Goal: Transaction & Acquisition: Obtain resource

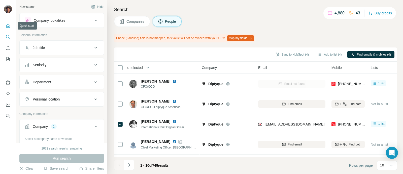
click at [9, 28] on button "Quick start" at bounding box center [8, 25] width 8 height 9
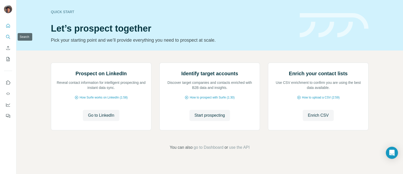
click at [9, 37] on icon "Search" at bounding box center [8, 36] width 5 height 5
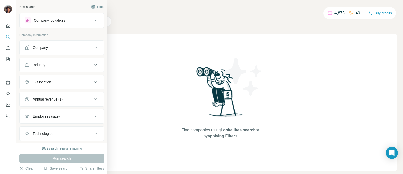
click at [33, 49] on div "Company" at bounding box center [40, 47] width 15 height 5
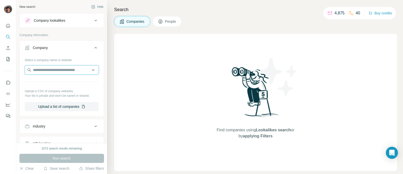
click at [53, 68] on input "text" at bounding box center [62, 69] width 74 height 9
paste input "**********"
type input "**********"
click at [55, 69] on input "**********" at bounding box center [62, 69] width 74 height 9
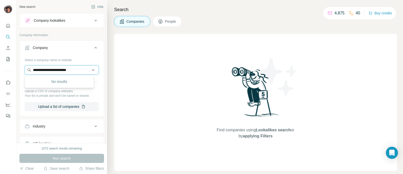
click at [55, 70] on input "**********" at bounding box center [62, 69] width 74 height 9
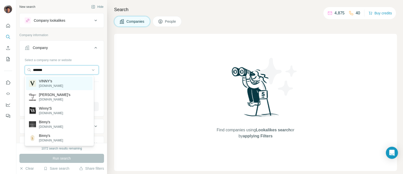
type input "*******"
click at [56, 86] on p "[DOMAIN_NAME]" at bounding box center [51, 85] width 24 height 5
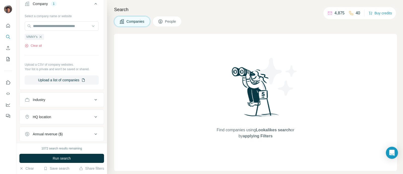
scroll to position [107, 0]
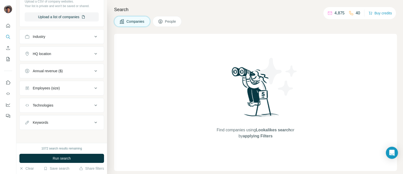
click at [179, 16] on div "Search Companies People Find companies using Lookalikes search or by applying F…" at bounding box center [255, 87] width 296 height 174
click at [67, 159] on span "Run search" at bounding box center [62, 157] width 18 height 5
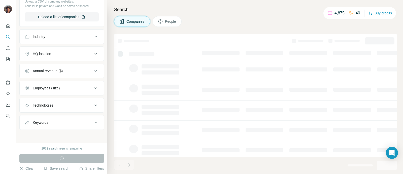
click at [166, 19] on span "People" at bounding box center [171, 21] width 12 height 5
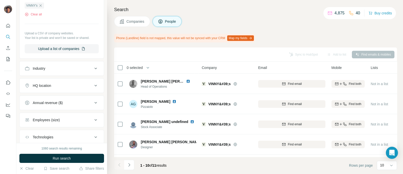
scroll to position [185, 0]
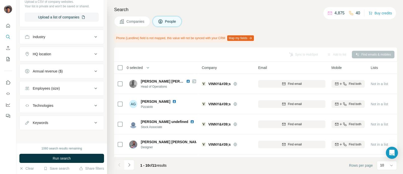
scroll to position [27, 0]
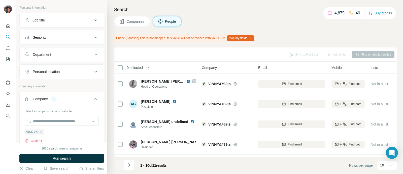
click at [56, 25] on button "Job title" at bounding box center [62, 20] width 84 height 12
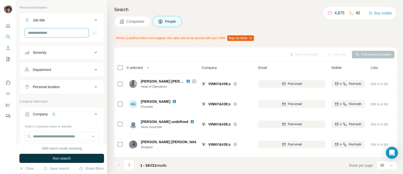
click at [48, 29] on input "text" at bounding box center [57, 32] width 64 height 9
type input "*****"
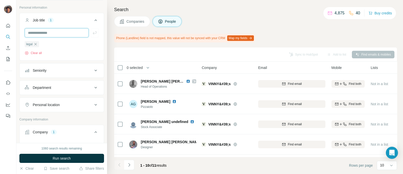
type input "*"
type input "*******"
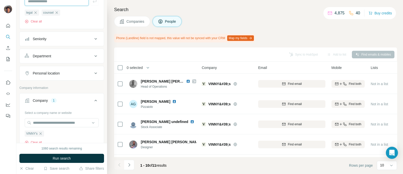
scroll to position [122, 0]
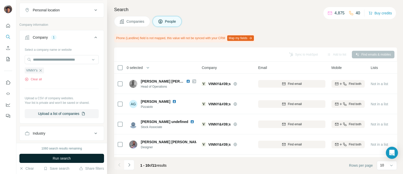
click at [60, 158] on span "Run search" at bounding box center [62, 157] width 18 height 5
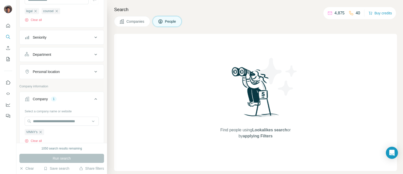
scroll to position [0, 0]
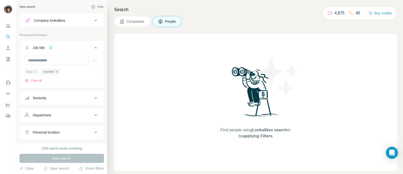
click at [38, 70] on div "legal" at bounding box center [32, 72] width 14 height 6
click at [36, 73] on icon "button" at bounding box center [36, 72] width 4 height 4
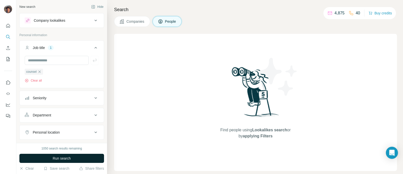
click at [66, 157] on span "Run search" at bounding box center [62, 157] width 18 height 5
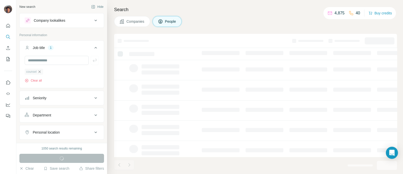
click at [42, 72] on icon "button" at bounding box center [40, 72] width 4 height 4
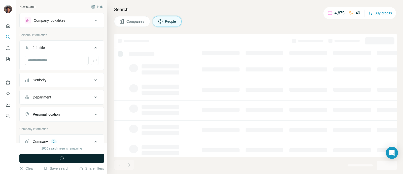
click at [132, 21] on span "Companies" at bounding box center [136, 21] width 18 height 5
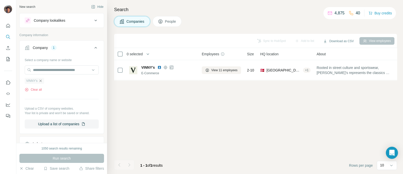
click at [41, 81] on icon "button" at bounding box center [41, 80] width 2 height 2
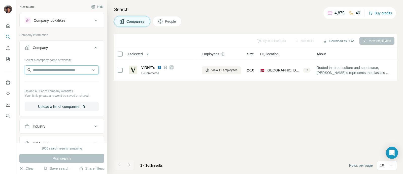
click at [48, 67] on input "text" at bounding box center [62, 69] width 74 height 9
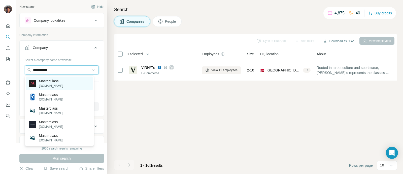
type input "**********"
click at [59, 86] on p "[DOMAIN_NAME]" at bounding box center [51, 85] width 24 height 5
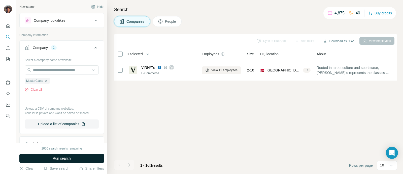
click at [55, 158] on span "Run search" at bounding box center [62, 157] width 18 height 5
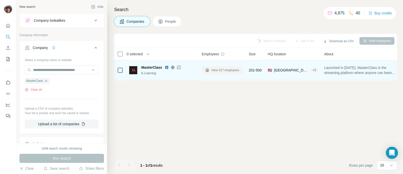
click at [237, 68] on span "View 417 employees" at bounding box center [225, 70] width 28 height 5
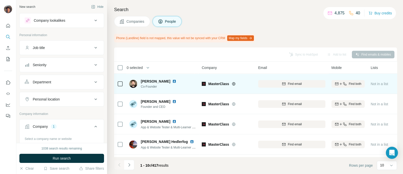
scroll to position [31, 0]
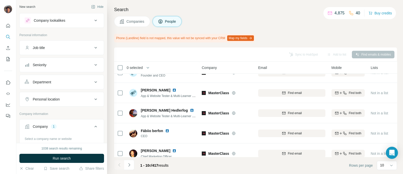
click at [63, 21] on div "Company lookalikes" at bounding box center [50, 20] width 32 height 5
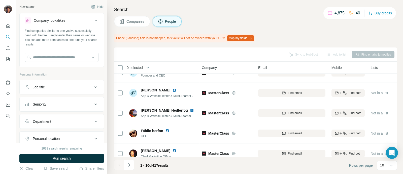
click at [73, 82] on button "Job title" at bounding box center [62, 87] width 84 height 12
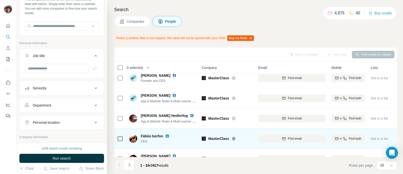
scroll to position [63, 0]
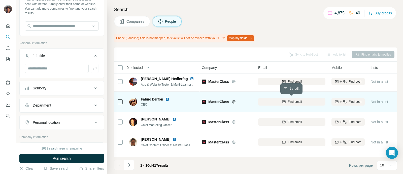
drag, startPoint x: 267, startPoint y: 101, endPoint x: 273, endPoint y: 101, distance: 6.3
click at [267, 101] on div "Find email" at bounding box center [291, 101] width 67 height 5
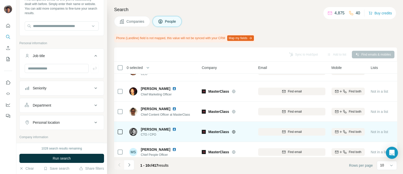
scroll to position [122, 0]
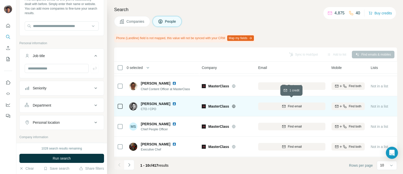
click at [286, 106] on button "Find email" at bounding box center [291, 106] width 67 height 8
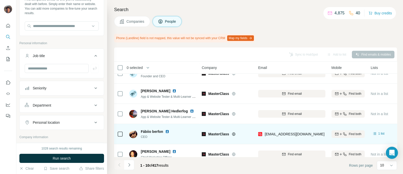
scroll to position [31, 0]
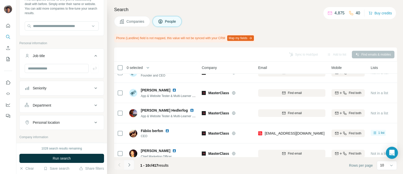
click at [132, 166] on button "Navigate to next page" at bounding box center [129, 165] width 10 height 10
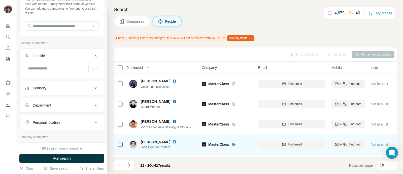
scroll to position [122, 0]
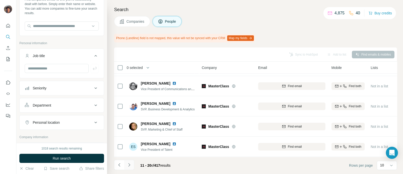
click at [130, 166] on icon "Navigate to next page" at bounding box center [129, 164] width 5 height 5
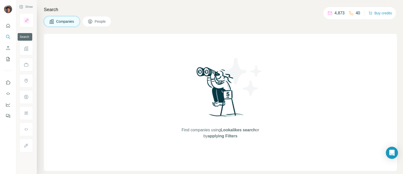
click at [9, 38] on icon "Search" at bounding box center [8, 36] width 5 height 5
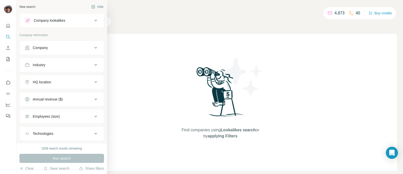
click at [39, 46] on div "Company" at bounding box center [40, 47] width 15 height 5
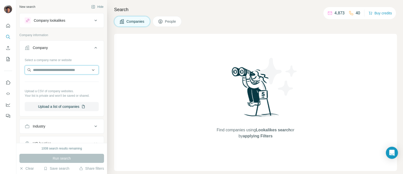
click at [39, 69] on input "text" at bounding box center [62, 69] width 74 height 9
type input "*******"
click at [72, 67] on input "*******" at bounding box center [62, 69] width 74 height 9
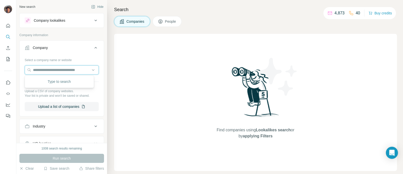
paste input "*******"
type input "**********"
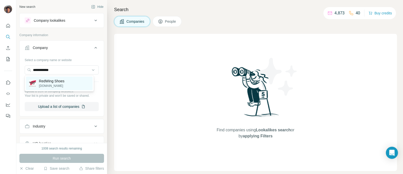
click at [81, 85] on div "RedWing Shoes redwingshoes.com.au" at bounding box center [59, 83] width 67 height 14
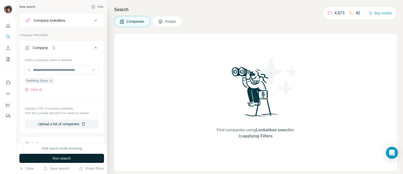
click at [71, 157] on button "Run search" at bounding box center [61, 157] width 85 height 9
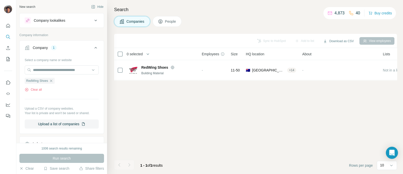
click at [175, 21] on span "People" at bounding box center [171, 21] width 12 height 5
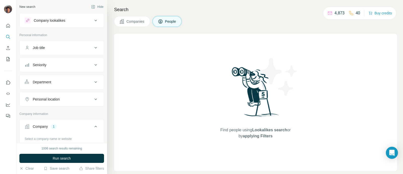
click at [126, 24] on button "Companies" at bounding box center [132, 21] width 36 height 11
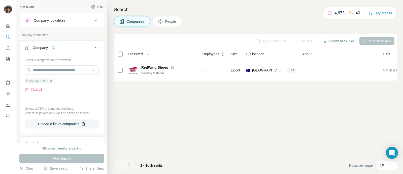
click at [51, 80] on icon "button" at bounding box center [51, 81] width 4 height 4
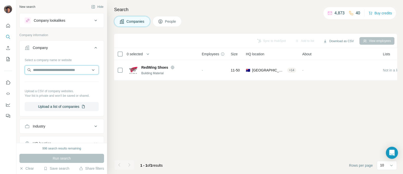
click at [58, 69] on input "text" at bounding box center [62, 69] width 74 height 9
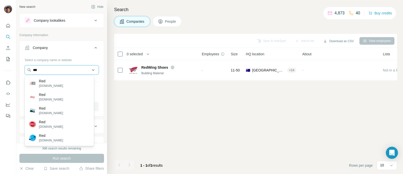
click at [60, 73] on input "***" at bounding box center [62, 69] width 74 height 9
paste input "**********"
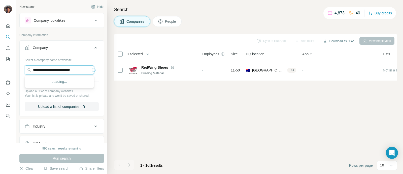
drag, startPoint x: 51, startPoint y: 72, endPoint x: 21, endPoint y: 72, distance: 29.7
click at [21, 72] on div "**********" at bounding box center [62, 85] width 84 height 59
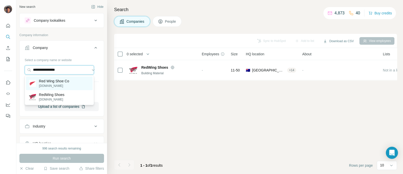
type input "**********"
click at [50, 83] on p "redwingshoes.com" at bounding box center [54, 85] width 30 height 5
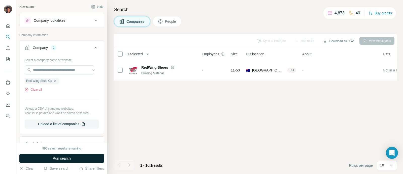
click at [57, 156] on span "Run search" at bounding box center [62, 157] width 18 height 5
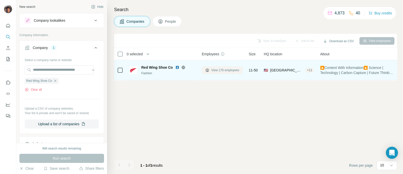
click at [232, 70] on span "View 176 employees" at bounding box center [225, 70] width 28 height 5
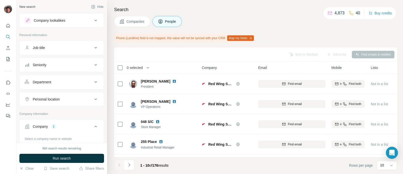
click at [76, 44] on button "Job title" at bounding box center [62, 48] width 84 height 12
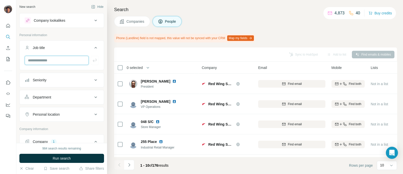
click at [68, 61] on input "text" at bounding box center [57, 60] width 64 height 9
type input "*****"
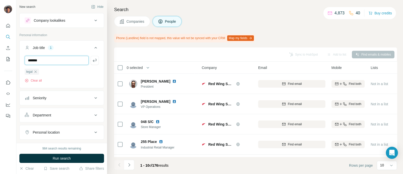
type input "*******"
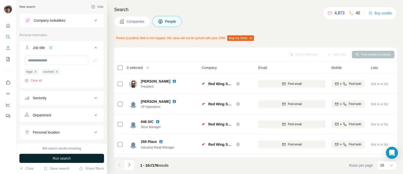
click at [77, 159] on button "Run search" at bounding box center [61, 157] width 85 height 9
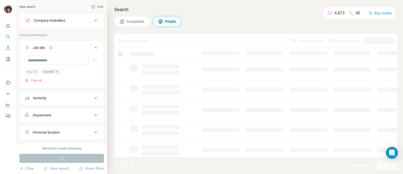
click at [37, 71] on icon "button" at bounding box center [36, 72] width 4 height 4
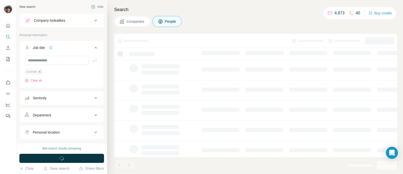
click at [41, 71] on icon "button" at bounding box center [40, 72] width 4 height 4
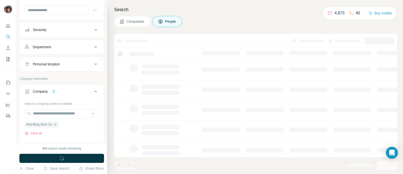
scroll to position [63, 0]
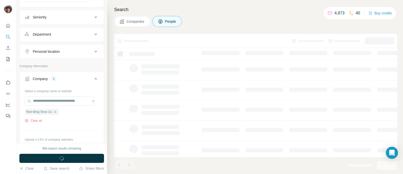
click at [131, 22] on span "Companies" at bounding box center [136, 21] width 18 height 5
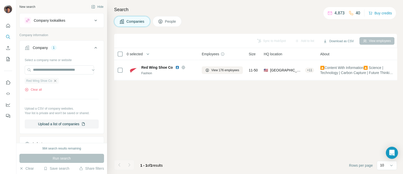
click at [57, 79] on icon "button" at bounding box center [55, 81] width 4 height 4
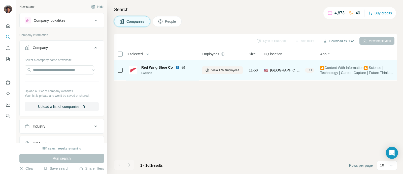
click at [212, 65] on div "View 176 employees" at bounding box center [222, 70] width 41 height 14
click at [213, 70] on span "View 176 employees" at bounding box center [225, 70] width 28 height 5
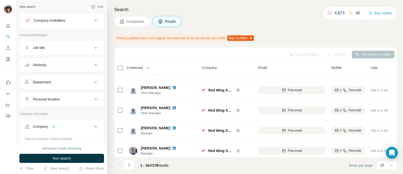
scroll to position [31, 0]
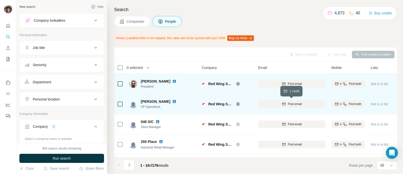
click at [282, 102] on icon "button" at bounding box center [284, 104] width 4 height 4
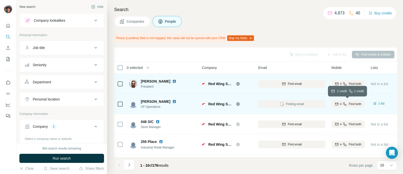
click at [360, 105] on span "Find both" at bounding box center [355, 104] width 13 height 5
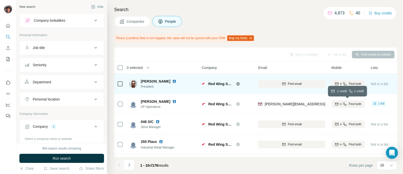
click at [360, 103] on span "Find both" at bounding box center [355, 104] width 13 height 5
click at [340, 106] on button "Find both" at bounding box center [348, 104] width 33 height 8
click at [350, 107] on button "Find both" at bounding box center [348, 104] width 33 height 8
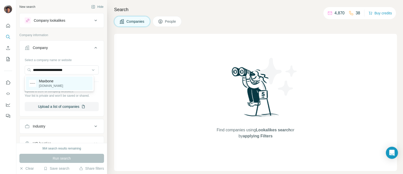
type input "**********"
click at [70, 82] on div "Maxbone maxbone.com" at bounding box center [59, 83] width 67 height 14
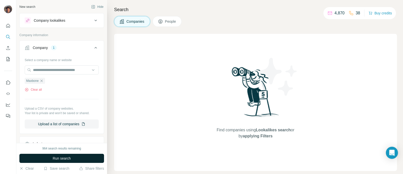
click at [79, 158] on button "Run search" at bounding box center [61, 157] width 85 height 9
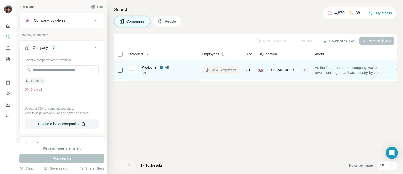
click at [219, 70] on span "View 5 employees" at bounding box center [223, 70] width 24 height 5
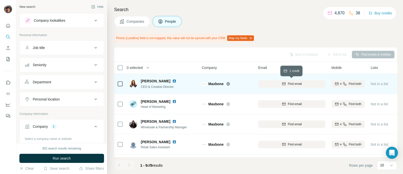
click at [284, 82] on icon "button" at bounding box center [284, 84] width 4 height 4
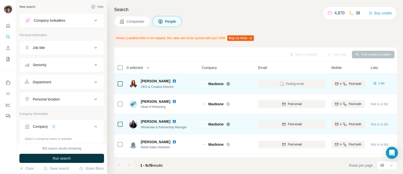
scroll to position [21, 0]
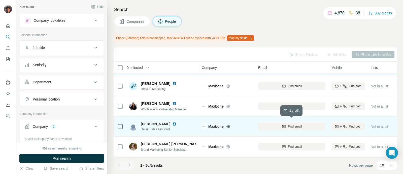
click at [294, 124] on span "Find email" at bounding box center [295, 126] width 14 height 5
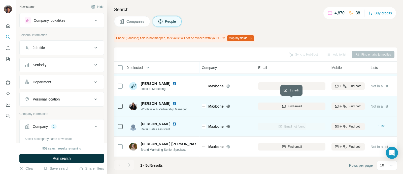
click at [270, 104] on div "Find email" at bounding box center [291, 106] width 67 height 5
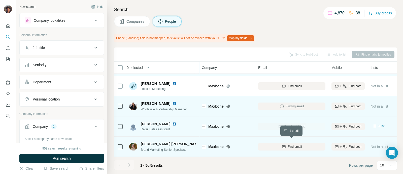
click at [274, 145] on div "Find email" at bounding box center [291, 146] width 67 height 5
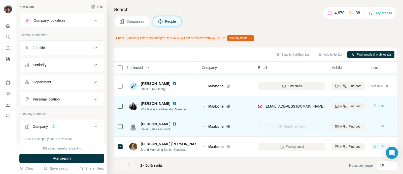
click at [119, 99] on div at bounding box center [120, 106] width 6 height 14
click at [120, 103] on icon at bounding box center [120, 106] width 6 height 6
click at [120, 99] on div at bounding box center [120, 106] width 6 height 14
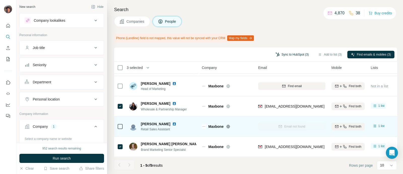
click at [283, 53] on button "Sync to HubSpot (3)" at bounding box center [292, 55] width 40 height 8
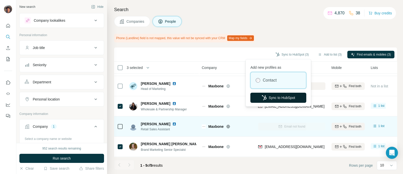
click at [282, 96] on button "Sync to HubSpot" at bounding box center [279, 97] width 56 height 10
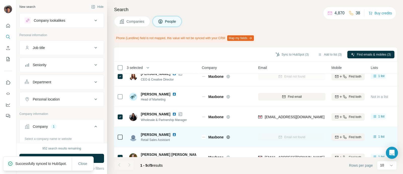
scroll to position [0, 0]
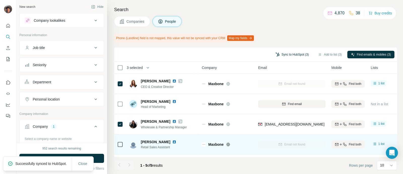
click at [304, 54] on button "Sync to HubSpot (3)" at bounding box center [292, 55] width 40 height 8
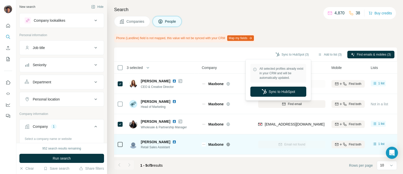
click at [135, 22] on span "Companies" at bounding box center [136, 21] width 18 height 5
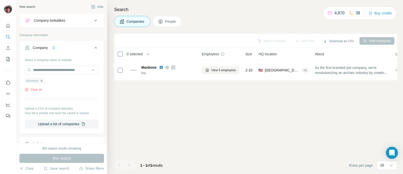
click at [43, 80] on icon "button" at bounding box center [42, 80] width 2 height 2
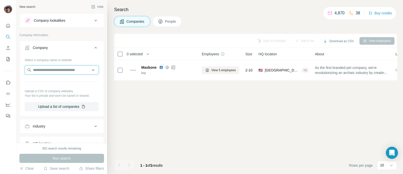
click at [44, 73] on input "text" at bounding box center [62, 69] width 74 height 9
paste input "**********"
click at [48, 68] on input "**********" at bounding box center [62, 69] width 74 height 9
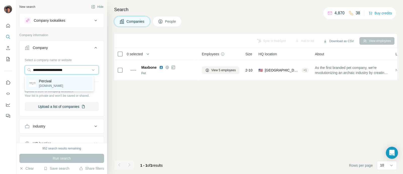
type input "**********"
click at [65, 78] on div "Percival percivalclo.com" at bounding box center [59, 83] width 67 height 14
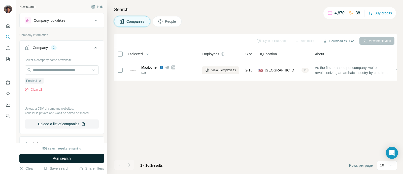
click at [72, 154] on button "Run search" at bounding box center [61, 157] width 85 height 9
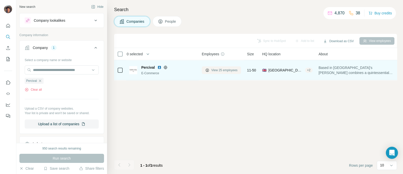
click at [214, 73] on button "View 25 employees" at bounding box center [221, 70] width 39 height 8
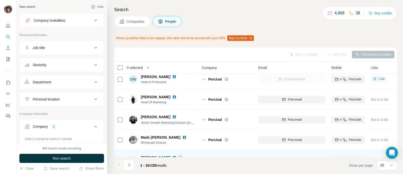
scroll to position [122, 0]
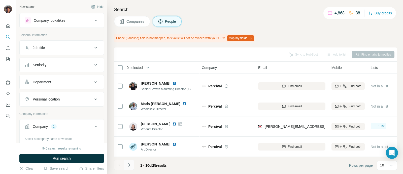
click at [127, 166] on icon "Navigate to next page" at bounding box center [129, 164] width 5 height 5
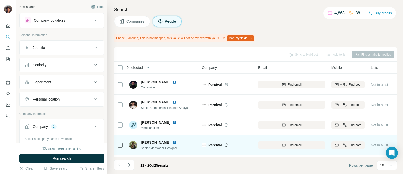
scroll to position [90, 0]
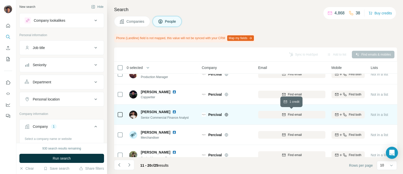
click at [292, 111] on button "Find email" at bounding box center [291, 115] width 67 height 8
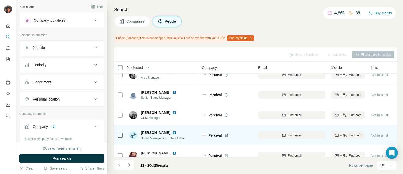
scroll to position [0, 0]
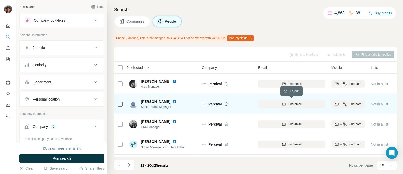
click at [271, 105] on div "Find email" at bounding box center [291, 104] width 67 height 5
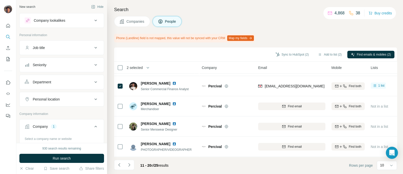
scroll to position [122, 0]
click at [131, 164] on icon "Navigate to next page" at bounding box center [129, 164] width 5 height 5
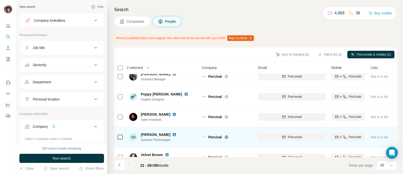
scroll to position [0, 0]
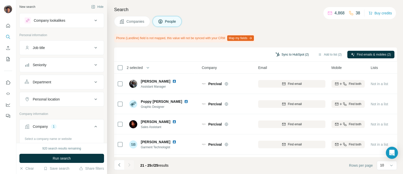
click at [304, 53] on button "Sync to HubSpot (2)" at bounding box center [292, 55] width 40 height 8
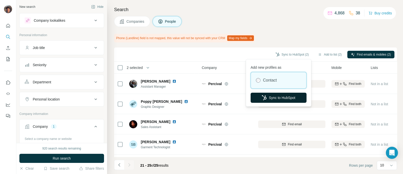
click at [289, 97] on button "Sync to HubSpot" at bounding box center [279, 97] width 56 height 10
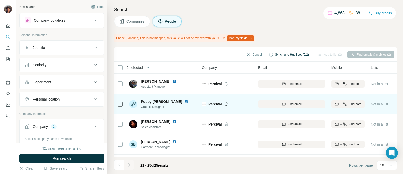
scroll to position [21, 0]
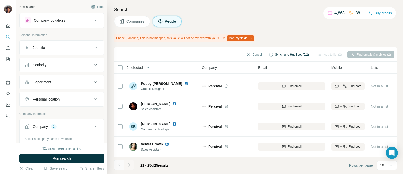
click at [118, 162] on icon "Navigate to previous page" at bounding box center [119, 164] width 5 height 5
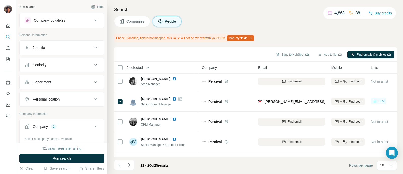
scroll to position [0, 0]
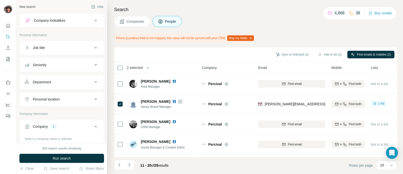
click at [137, 19] on span "Companies" at bounding box center [136, 21] width 18 height 5
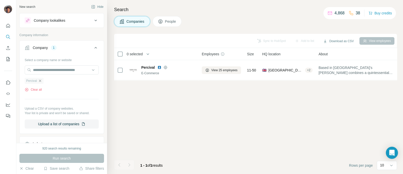
click at [41, 81] on icon "button" at bounding box center [40, 81] width 4 height 4
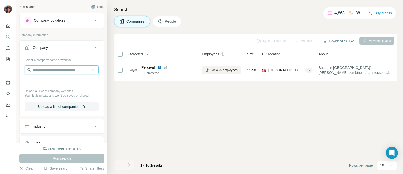
click at [47, 69] on input "text" at bounding box center [62, 69] width 74 height 9
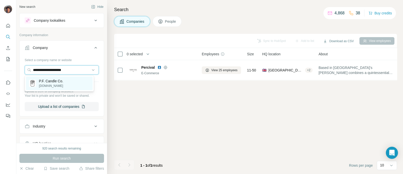
type input "**********"
click at [55, 81] on p "P.F. Candle Co." at bounding box center [51, 80] width 24 height 5
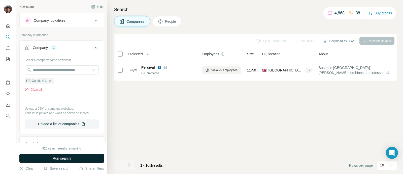
click at [74, 156] on button "Run search" at bounding box center [61, 157] width 85 height 9
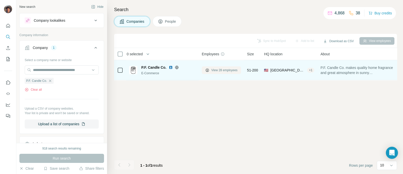
click at [215, 72] on button "View 28 employees" at bounding box center [221, 70] width 39 height 8
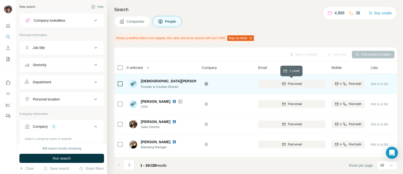
click at [286, 84] on div "Find email" at bounding box center [291, 83] width 67 height 5
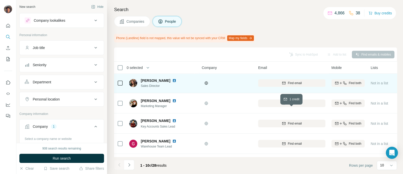
scroll to position [31, 0]
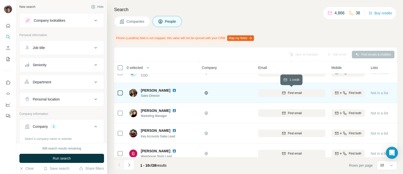
click at [295, 92] on span "Find email" at bounding box center [295, 92] width 14 height 5
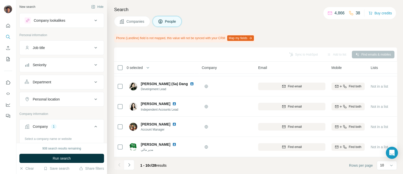
scroll to position [122, 0]
click at [130, 167] on icon "Navigate to next page" at bounding box center [129, 164] width 5 height 5
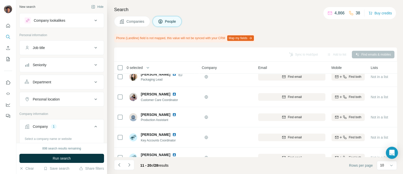
scroll to position [0, 0]
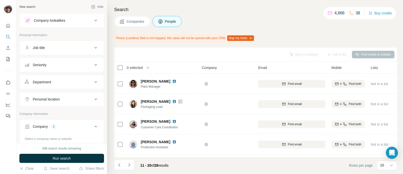
click at [131, 161] on button "Navigate to next page" at bounding box center [129, 165] width 10 height 10
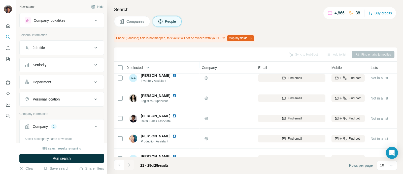
scroll to position [81, 0]
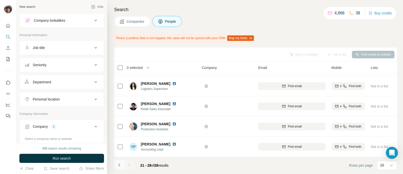
click at [120, 162] on icon "Navigate to previous page" at bounding box center [119, 164] width 5 height 5
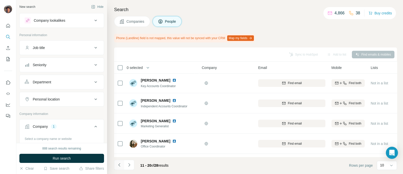
click at [120, 162] on icon "Navigate to previous page" at bounding box center [119, 164] width 5 height 5
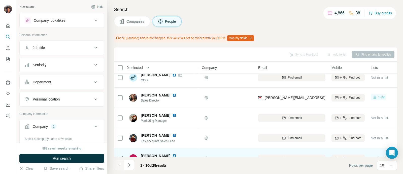
scroll to position [0, 0]
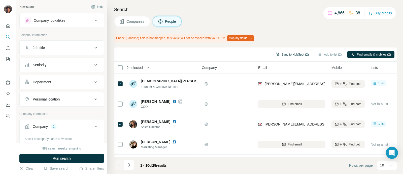
click at [301, 56] on button "Sync to HubSpot (2)" at bounding box center [292, 55] width 40 height 8
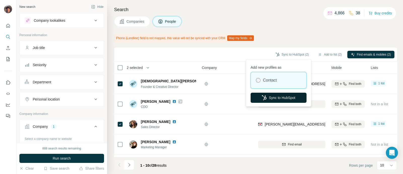
click at [280, 96] on button "Sync to HubSpot" at bounding box center [279, 97] width 56 height 10
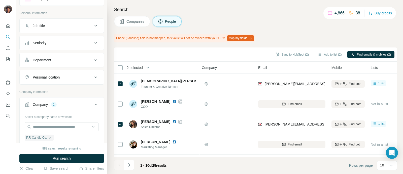
scroll to position [31, 0]
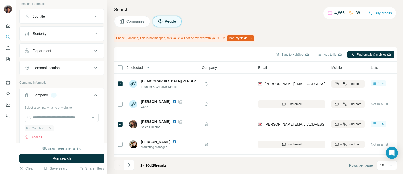
click at [52, 127] on icon "button" at bounding box center [50, 128] width 4 height 4
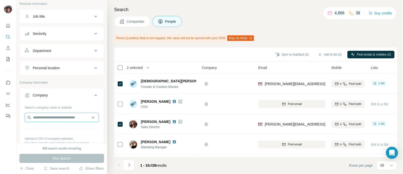
click at [50, 119] on input "text" at bounding box center [62, 117] width 74 height 9
type input "**********"
click at [56, 129] on p "12th Tribe" at bounding box center [51, 127] width 24 height 5
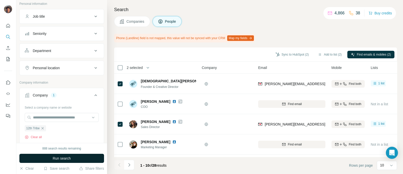
click at [58, 158] on span "Run search" at bounding box center [62, 157] width 18 height 5
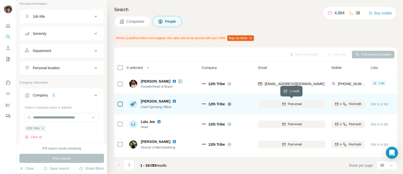
click at [286, 102] on div "Find email" at bounding box center [291, 104] width 67 height 5
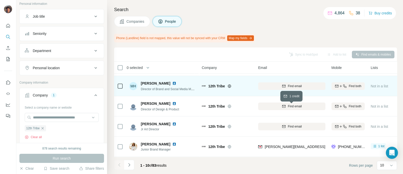
scroll to position [122, 0]
click at [273, 85] on div "Find email" at bounding box center [291, 86] width 67 height 5
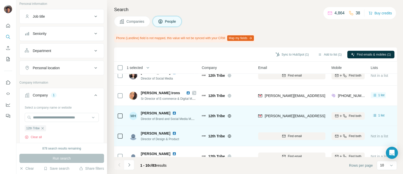
scroll to position [95, 0]
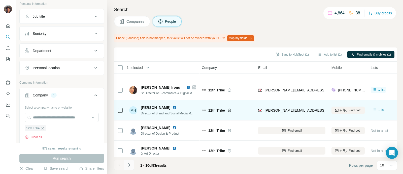
click at [124, 168] on button "Navigate to next page" at bounding box center [129, 165] width 10 height 10
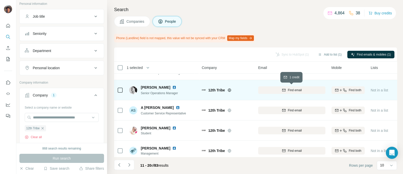
click at [268, 89] on div "Find email" at bounding box center [291, 90] width 67 height 5
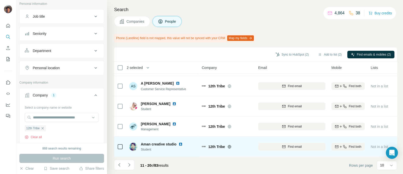
scroll to position [0, 0]
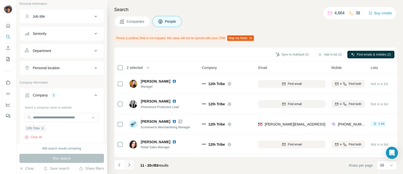
click at [129, 164] on icon "Navigate to next page" at bounding box center [129, 164] width 5 height 5
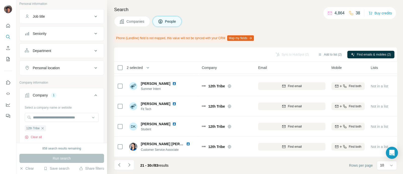
scroll to position [122, 0]
click at [122, 166] on button "Navigate to previous page" at bounding box center [119, 165] width 10 height 10
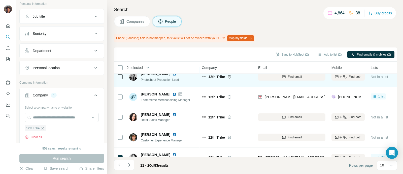
scroll to position [59, 0]
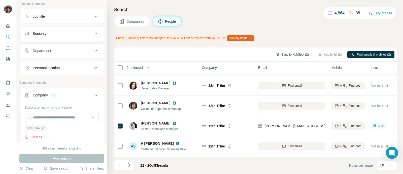
click at [277, 55] on button "Sync to HubSpot (2)" at bounding box center [292, 55] width 40 height 8
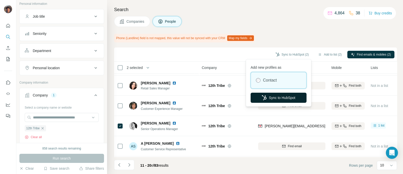
click at [271, 94] on button "Sync to HubSpot" at bounding box center [279, 97] width 56 height 10
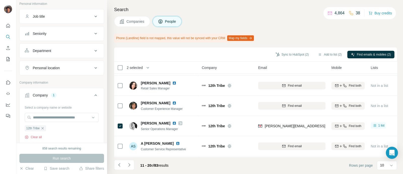
scroll to position [0, 0]
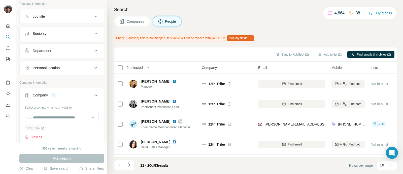
click at [43, 127] on icon "button" at bounding box center [43, 128] width 4 height 4
click at [44, 116] on input "text" at bounding box center [62, 117] width 74 height 9
paste input "**********"
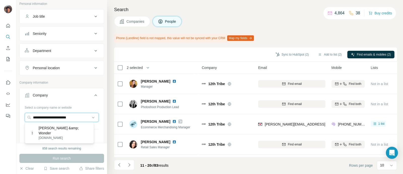
type input "**********"
click at [56, 130] on p "Alice &amp; Wonder" at bounding box center [64, 130] width 51 height 10
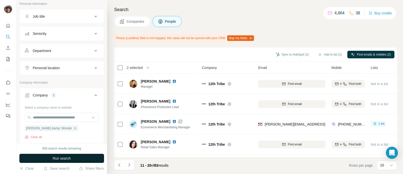
click at [58, 155] on button "Run search" at bounding box center [61, 157] width 85 height 9
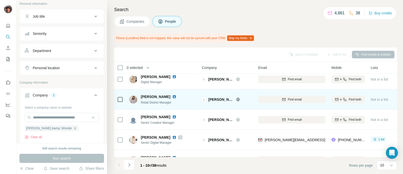
scroll to position [122, 0]
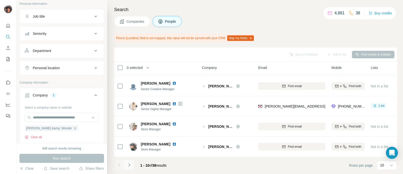
click at [130, 164] on icon "Navigate to next page" at bounding box center [129, 164] width 5 height 5
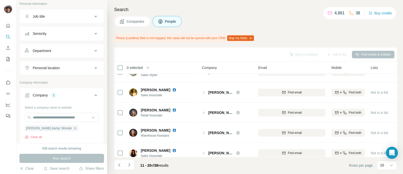
scroll to position [95, 0]
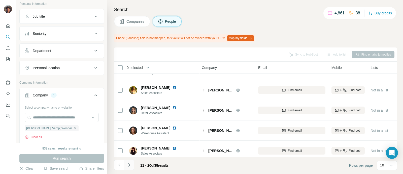
click at [129, 164] on icon "Navigate to next page" at bounding box center [129, 164] width 5 height 5
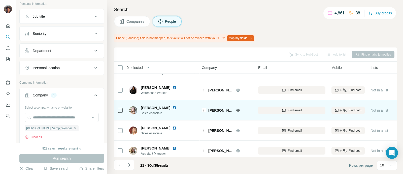
scroll to position [0, 0]
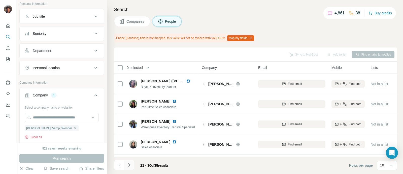
click at [129, 166] on icon "Navigate to next page" at bounding box center [129, 164] width 5 height 5
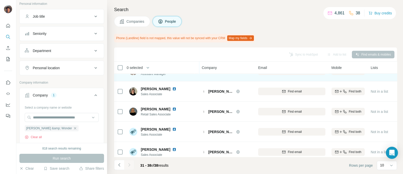
scroll to position [81, 0]
